Goal: Use online tool/utility: Utilize a website feature to perform a specific function

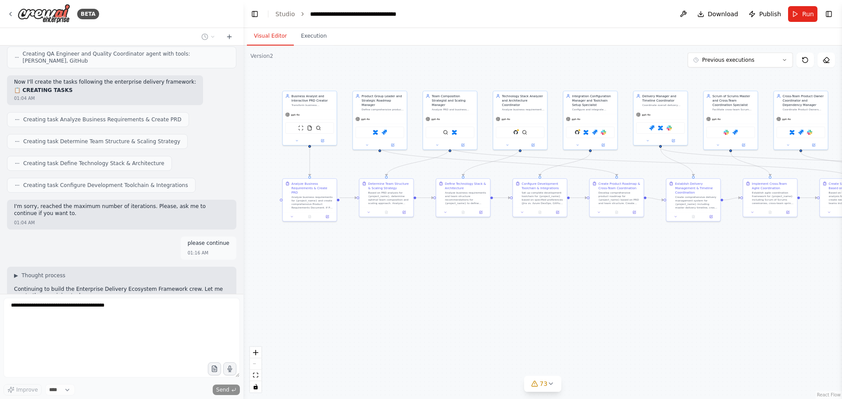
click at [364, 319] on div ".deletable-edge-delete-btn { width: 20px; height: 20px; border: 0px solid #ffff…" at bounding box center [542, 223] width 599 height 354
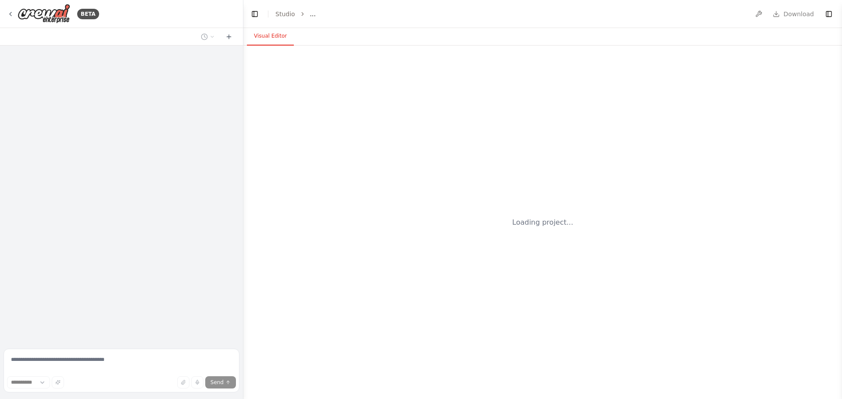
select select "****"
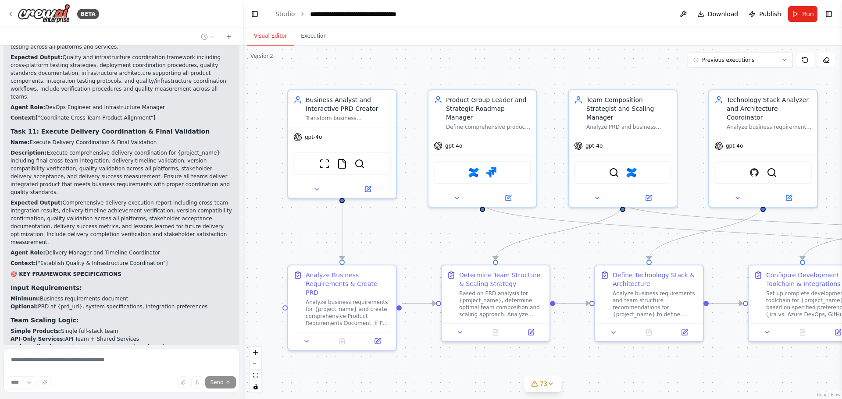
scroll to position [82673, 0]
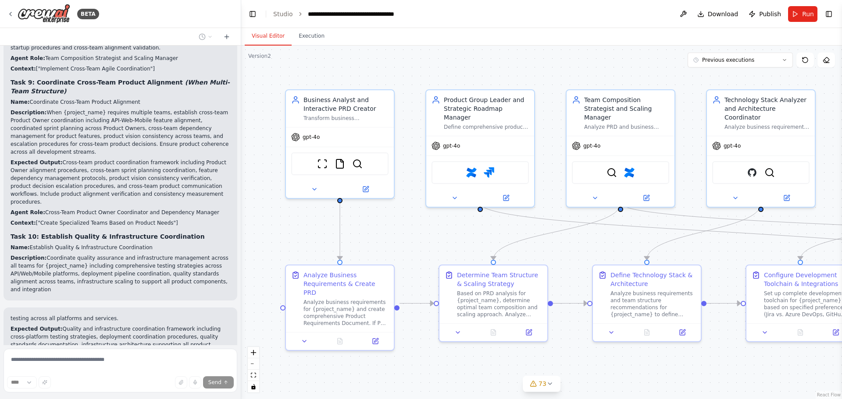
drag, startPoint x: 241, startPoint y: 327, endPoint x: 239, endPoint y: 339, distance: 13.0
click at [239, 339] on div "BETA can I automate a scrum team? a team where I am the product owner (PO) defi…" at bounding box center [421, 199] width 842 height 399
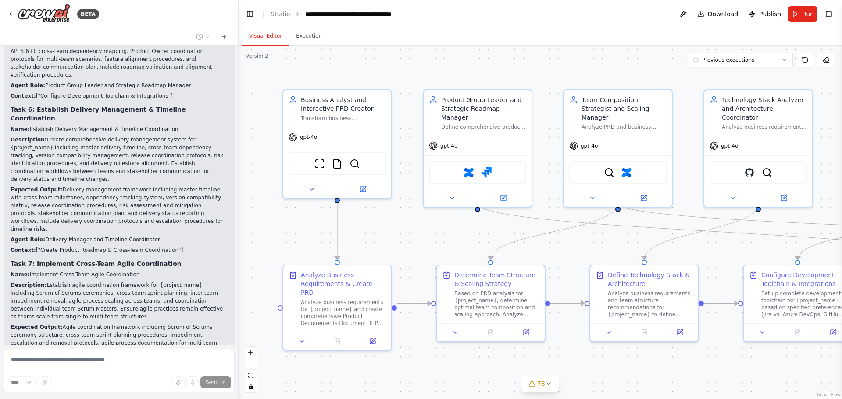
scroll to position [83349, 0]
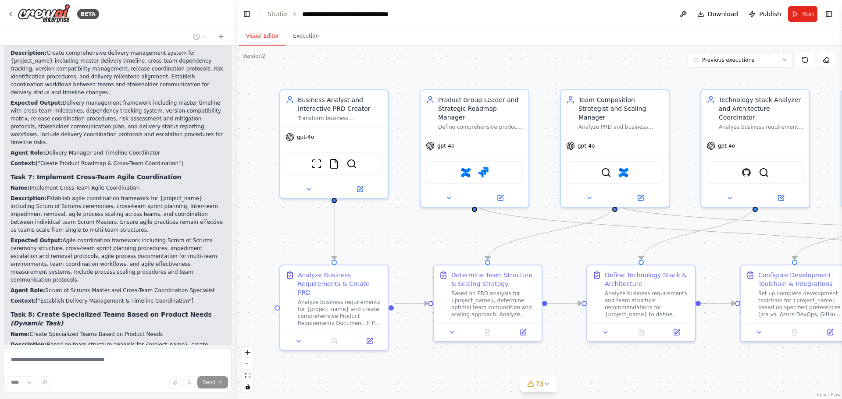
drag, startPoint x: 235, startPoint y: 331, endPoint x: 235, endPoint y: 338, distance: 7.0
click at [235, 338] on div "BETA can I automate a scrum team? a team where I am the product owner (PO) defi…" at bounding box center [421, 199] width 842 height 399
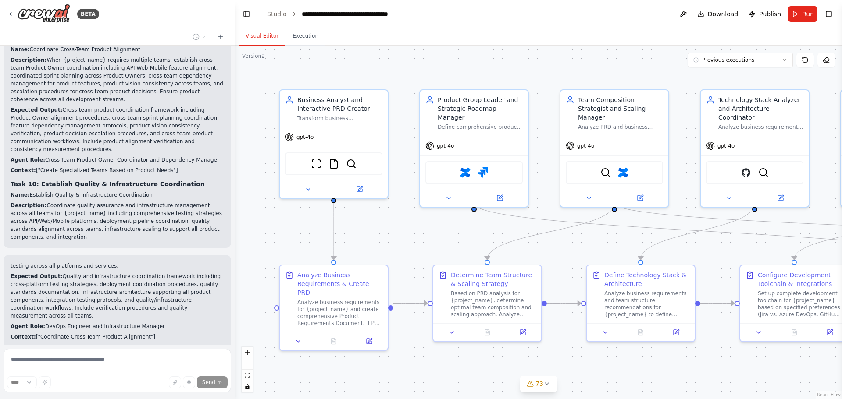
scroll to position [85615, 0]
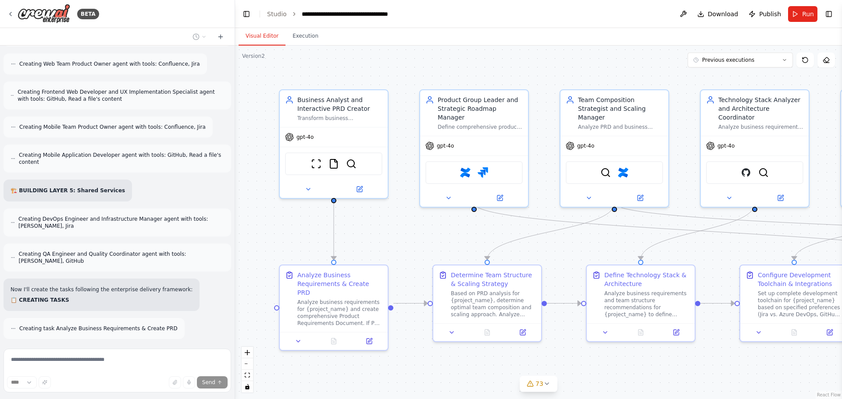
click at [253, 204] on div ".deletable-edge-delete-btn { width: 20px; height: 20px; border: 0px solid #ffff…" at bounding box center [538, 223] width 607 height 354
click at [248, 375] on icon "fit view" at bounding box center [247, 375] width 5 height 5
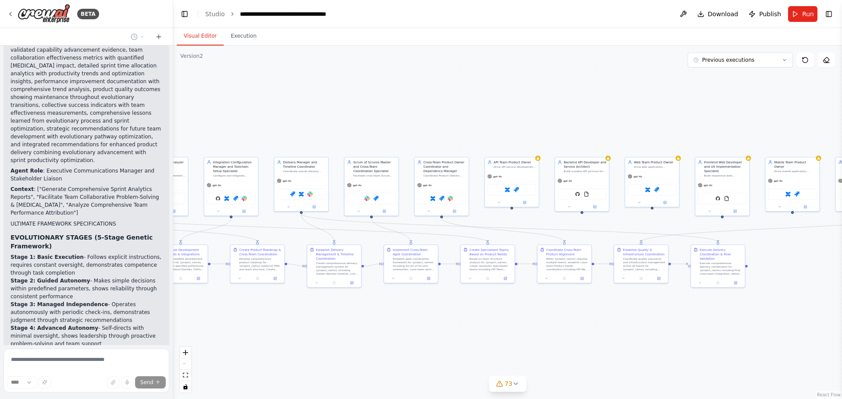
drag, startPoint x: 235, startPoint y: 309, endPoint x: 144, endPoint y: 298, distance: 91.0
click at [144, 298] on div "BETA can I automate a scrum team? a team where I am the product owner (PO) defi…" at bounding box center [421, 199] width 842 height 399
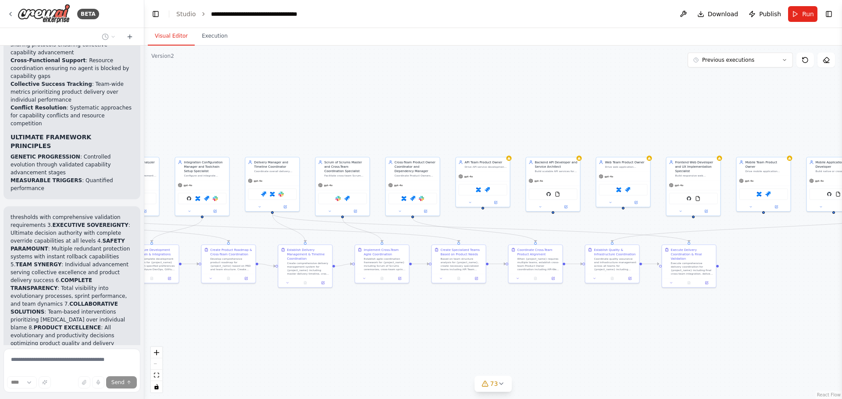
scroll to position [117830, 0]
